Goal: Check status: Check status

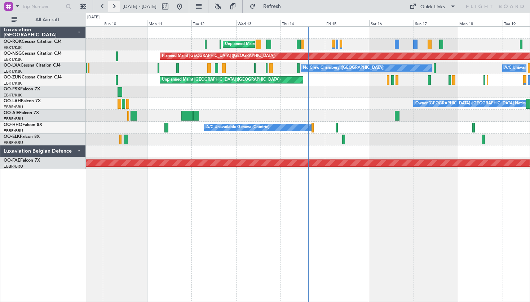
click at [115, 7] on button at bounding box center [114, 7] width 12 height 12
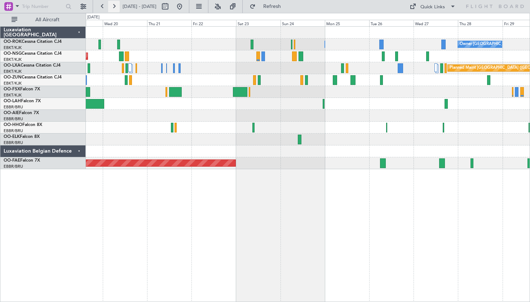
click at [115, 3] on button at bounding box center [114, 7] width 12 height 12
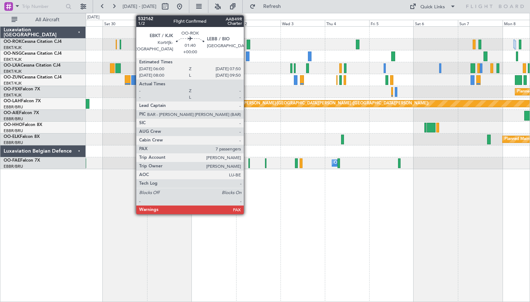
click at [318, 49] on div "Owner [GEOGRAPHIC_DATA]-[GEOGRAPHIC_DATA]" at bounding box center [308, 45] width 444 height 12
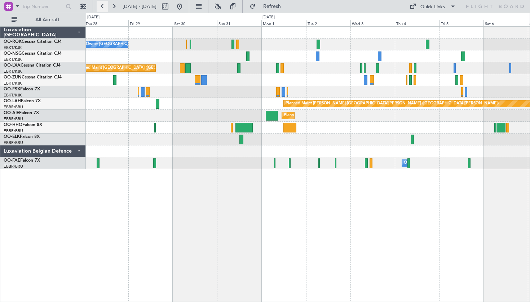
click at [99, 2] on button at bounding box center [103, 7] width 12 height 12
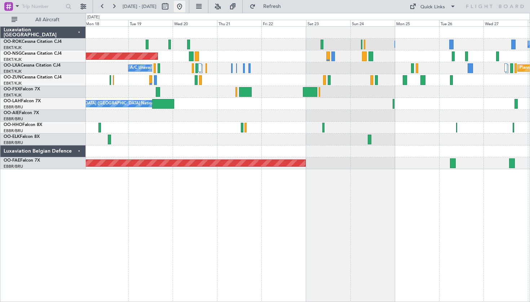
click at [185, 3] on button at bounding box center [180, 7] width 12 height 12
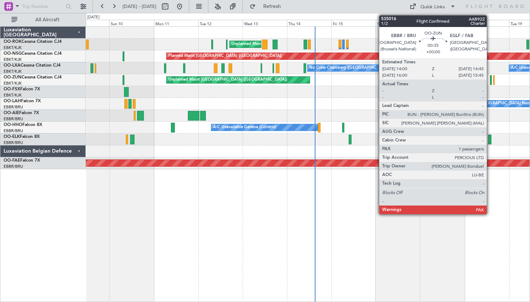
click at [490, 81] on div at bounding box center [490, 80] width 1 height 10
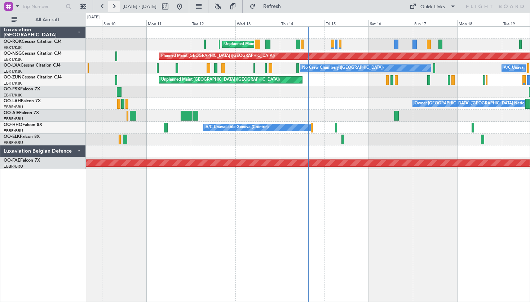
click at [110, 5] on button at bounding box center [114, 7] width 12 height 12
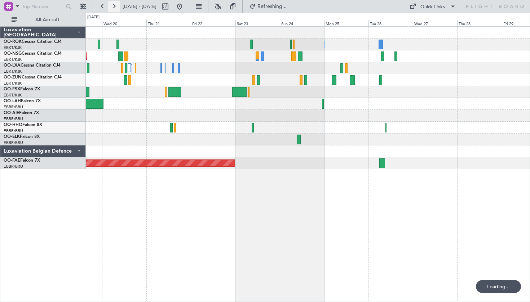
click at [110, 5] on button at bounding box center [114, 7] width 12 height 12
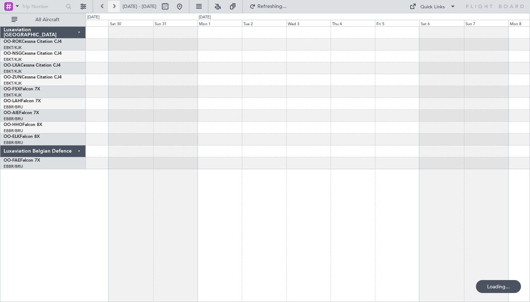
click at [110, 5] on button at bounding box center [114, 7] width 12 height 12
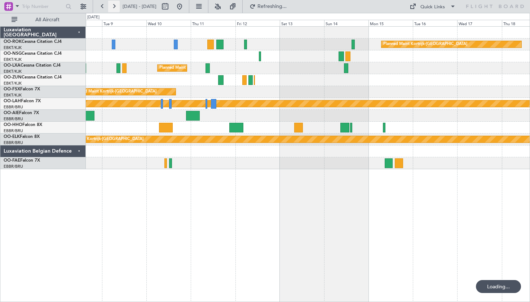
click at [110, 5] on button at bounding box center [114, 7] width 12 height 12
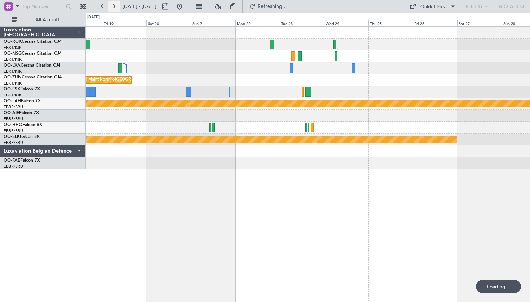
click at [110, 5] on button at bounding box center [114, 7] width 12 height 12
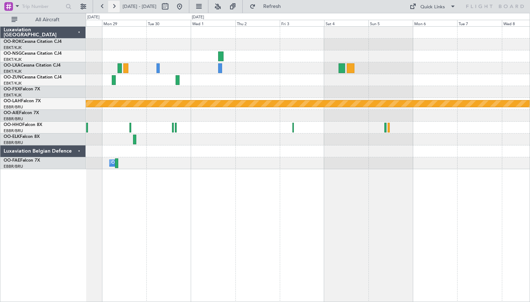
click at [110, 5] on button at bounding box center [114, 7] width 12 height 12
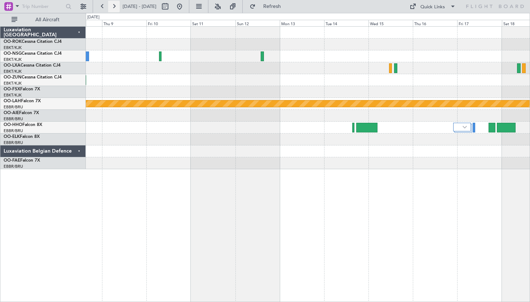
click at [117, 3] on button at bounding box center [114, 7] width 12 height 12
